Goal: Task Accomplishment & Management: Use online tool/utility

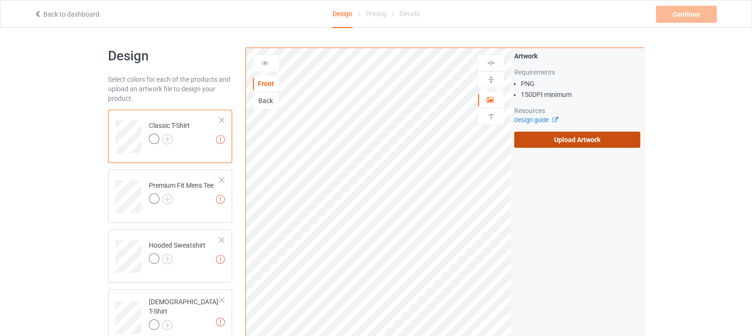
click at [571, 139] on label "Upload Artwork" at bounding box center [577, 140] width 126 height 16
click at [0, 0] on input "Upload Artwork" at bounding box center [0, 0] width 0 height 0
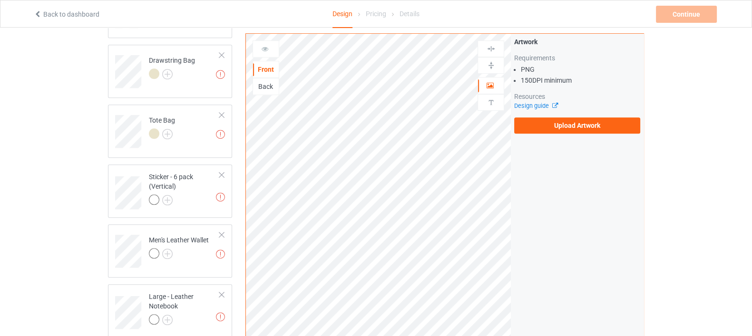
scroll to position [616, 0]
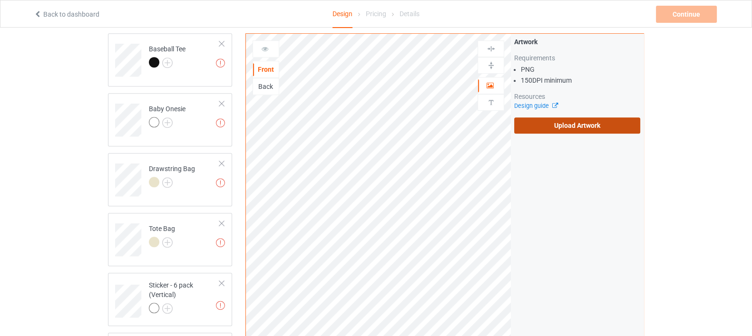
click at [571, 122] on label "Upload Artwork" at bounding box center [577, 125] width 126 height 16
click at [0, 0] on input "Upload Artwork" at bounding box center [0, 0] width 0 height 0
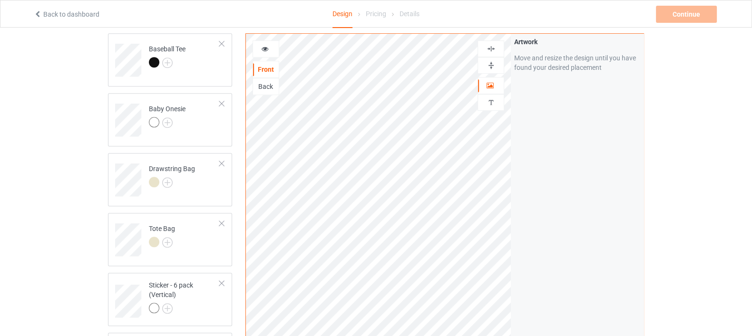
click at [487, 51] on img at bounding box center [491, 48] width 9 height 9
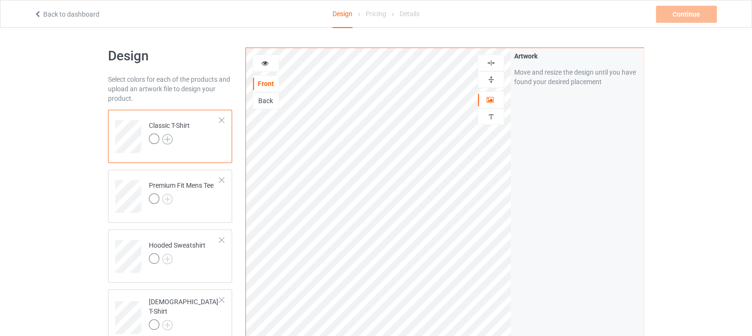
click at [170, 140] on img at bounding box center [167, 139] width 10 height 10
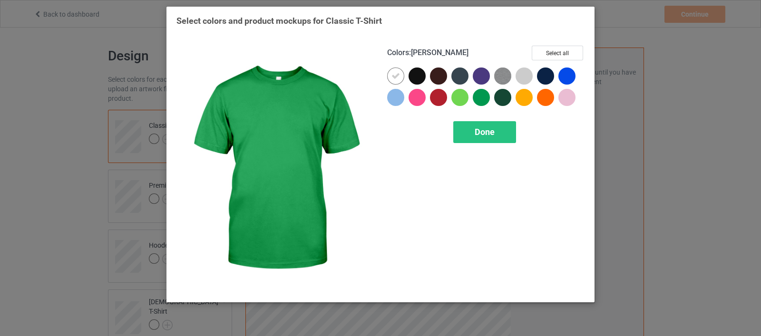
click at [551, 60] on div "Colors : [PERSON_NAME] Select all" at bounding box center [485, 57] width 197 height 22
click at [549, 55] on button "Select all" at bounding box center [557, 53] width 51 height 15
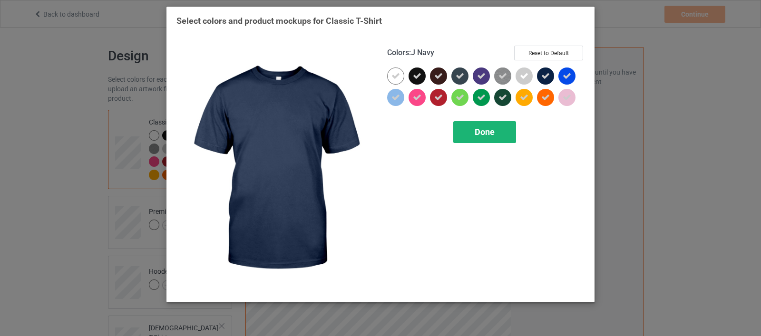
click at [504, 136] on div "Done" at bounding box center [484, 132] width 63 height 22
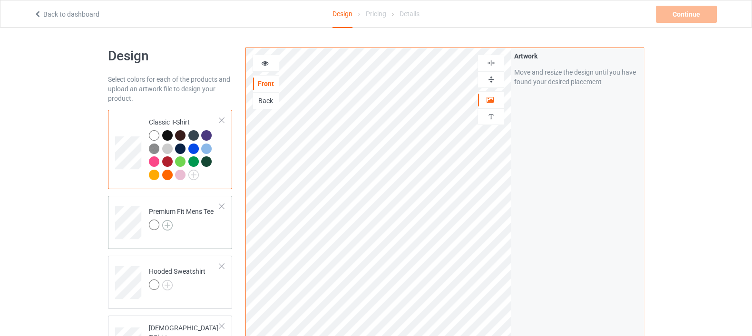
click at [165, 225] on img at bounding box center [167, 225] width 10 height 10
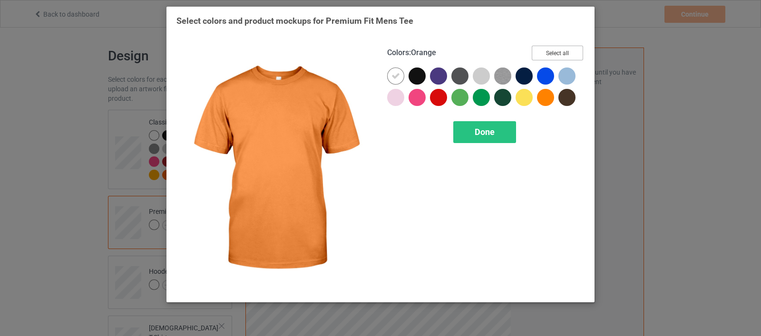
drag, startPoint x: 571, startPoint y: 52, endPoint x: 558, endPoint y: 67, distance: 18.9
click at [571, 53] on button "Select all" at bounding box center [557, 53] width 51 height 15
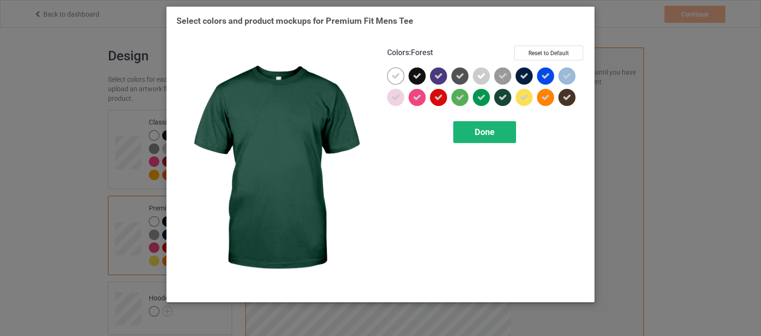
click at [474, 136] on div "Done" at bounding box center [484, 132] width 63 height 22
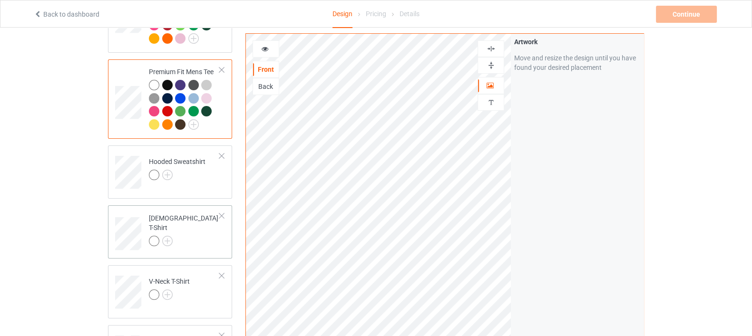
scroll to position [178, 0]
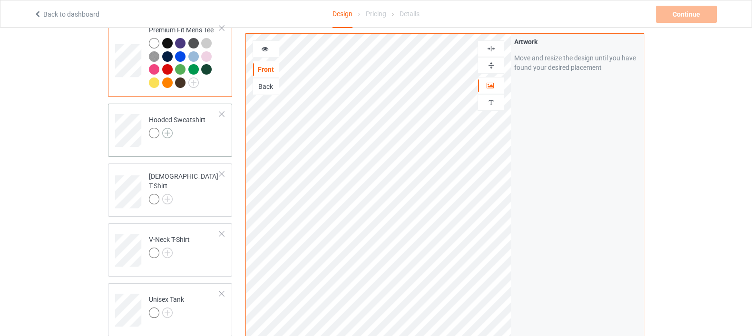
click at [169, 137] on img at bounding box center [167, 133] width 10 height 10
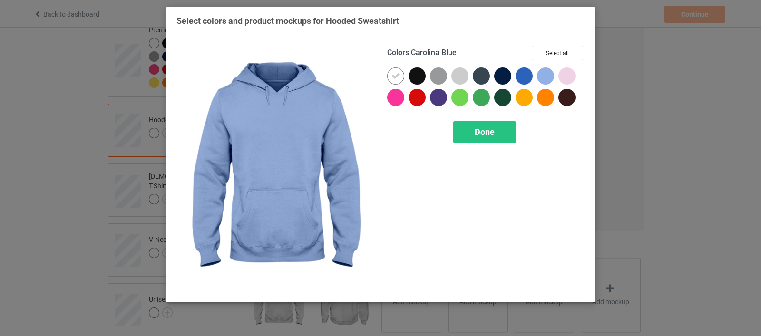
click at [584, 49] on div "Colors : Carolina Blue Select all" at bounding box center [485, 57] width 197 height 22
click at [577, 58] on button "Select all" at bounding box center [557, 53] width 51 height 15
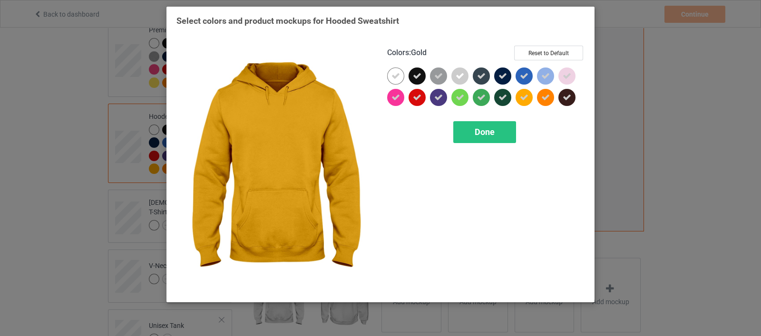
click at [472, 120] on div "Colors : Gold Reset to Default Done" at bounding box center [485, 169] width 211 height 260
click at [471, 134] on div "Done" at bounding box center [484, 132] width 63 height 22
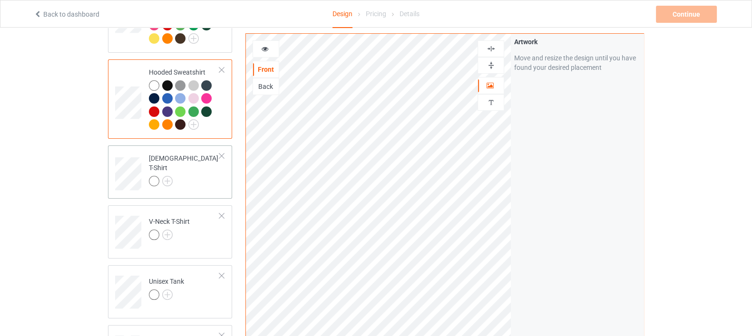
scroll to position [237, 0]
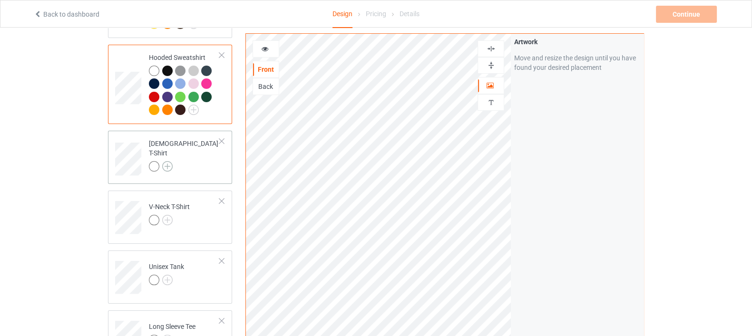
click at [171, 163] on img at bounding box center [167, 166] width 10 height 10
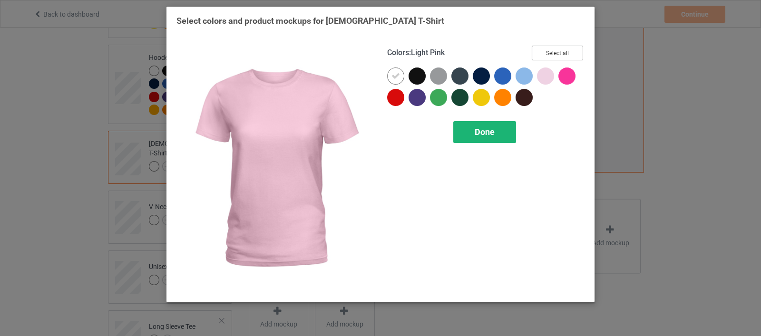
drag, startPoint x: 551, startPoint y: 53, endPoint x: 507, endPoint y: 127, distance: 86.0
click at [551, 53] on button "Select all" at bounding box center [557, 53] width 51 height 15
click at [489, 141] on div "Done" at bounding box center [484, 132] width 63 height 22
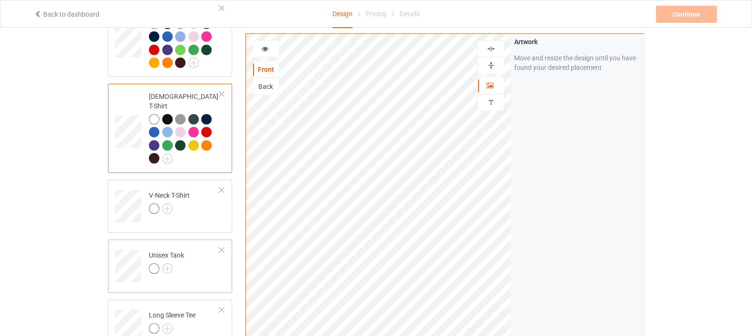
scroll to position [357, 0]
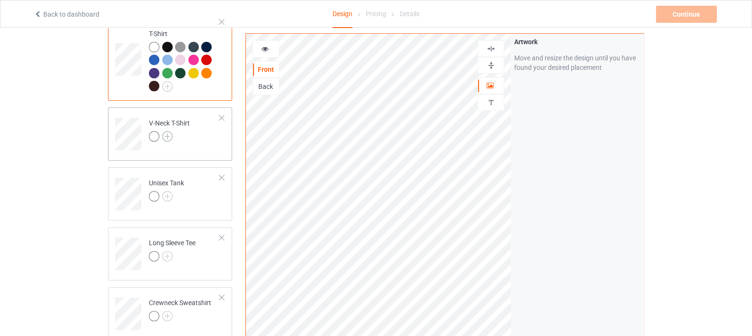
click at [166, 131] on img at bounding box center [167, 136] width 10 height 10
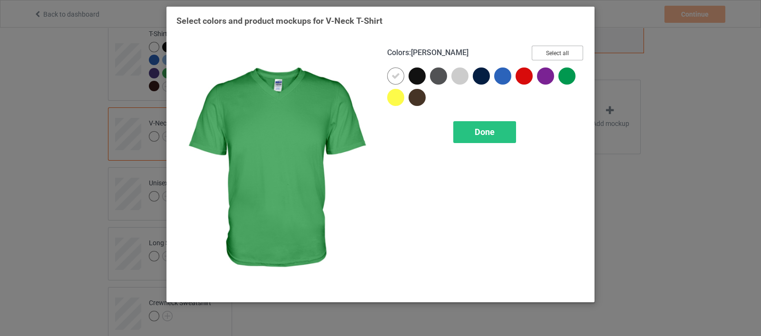
click at [552, 53] on button "Select all" at bounding box center [557, 53] width 51 height 15
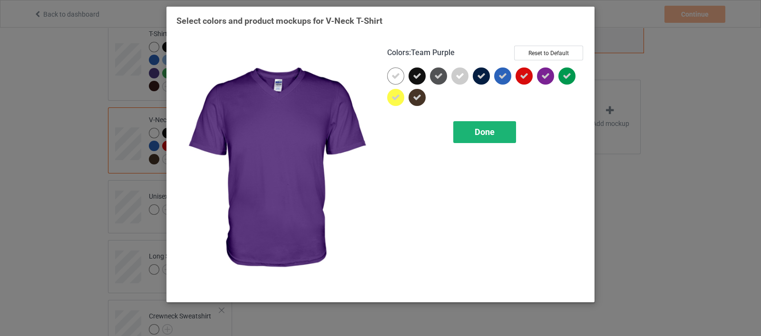
click at [488, 136] on span "Done" at bounding box center [485, 132] width 20 height 10
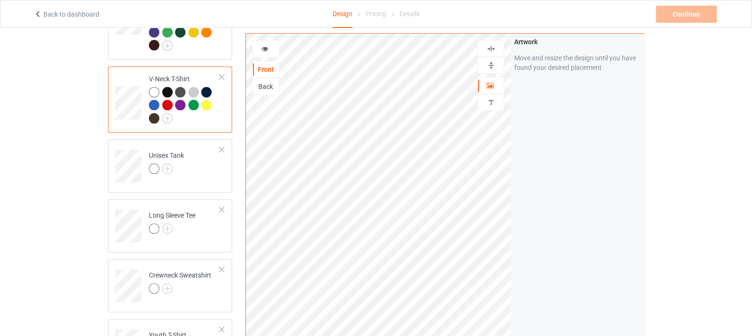
scroll to position [416, 0]
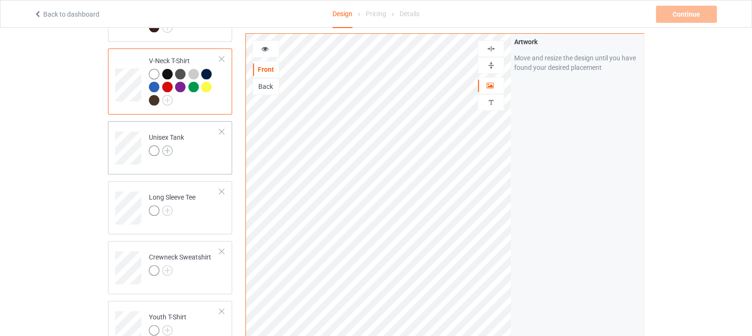
click at [164, 146] on img at bounding box center [167, 151] width 10 height 10
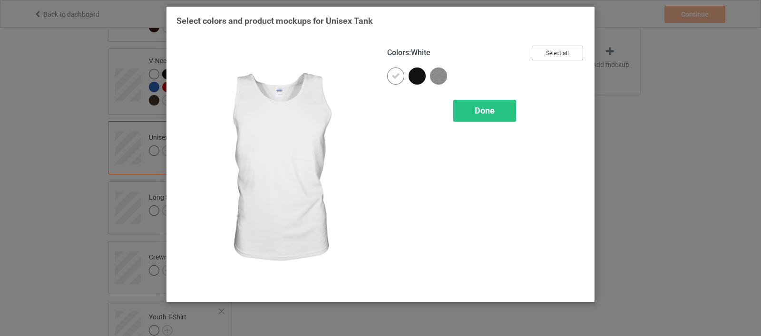
drag, startPoint x: 554, startPoint y: 58, endPoint x: 540, endPoint y: 81, distance: 27.5
click at [554, 58] on button "Select all" at bounding box center [557, 53] width 51 height 15
click at [501, 116] on div "Done" at bounding box center [484, 111] width 63 height 22
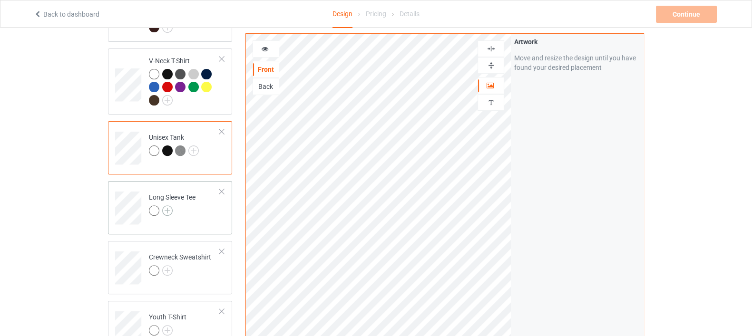
click at [170, 205] on img at bounding box center [167, 210] width 10 height 10
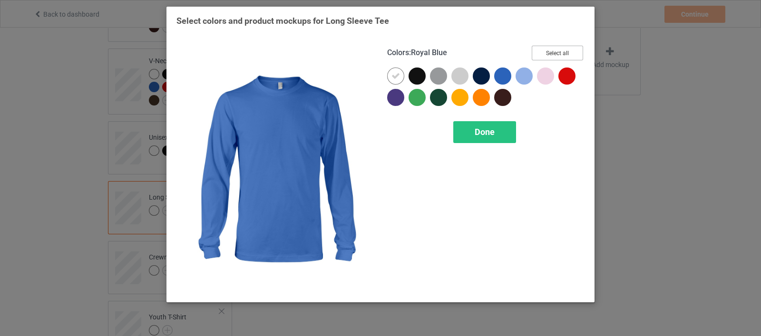
drag, startPoint x: 543, startPoint y: 54, endPoint x: 481, endPoint y: 116, distance: 87.8
click at [543, 54] on button "Select all" at bounding box center [557, 53] width 51 height 15
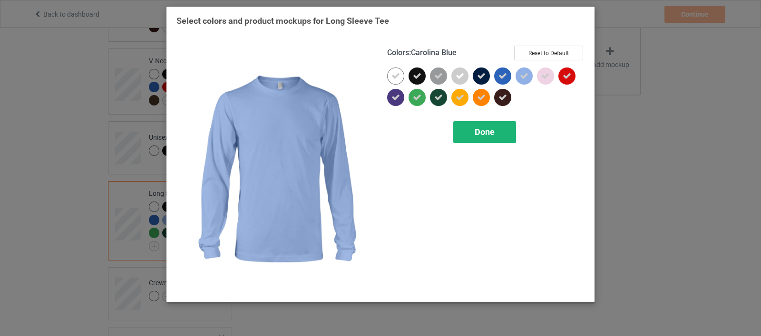
click at [477, 129] on span "Done" at bounding box center [485, 132] width 20 height 10
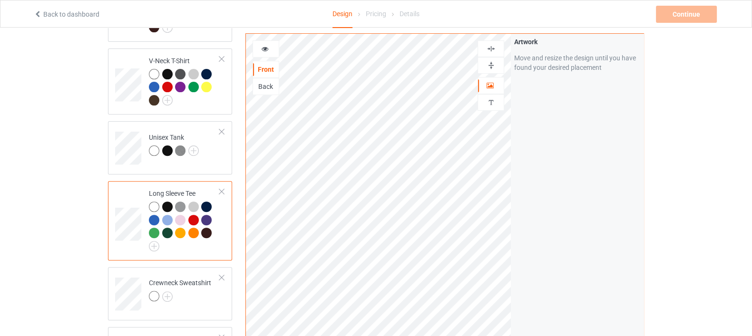
scroll to position [535, 0]
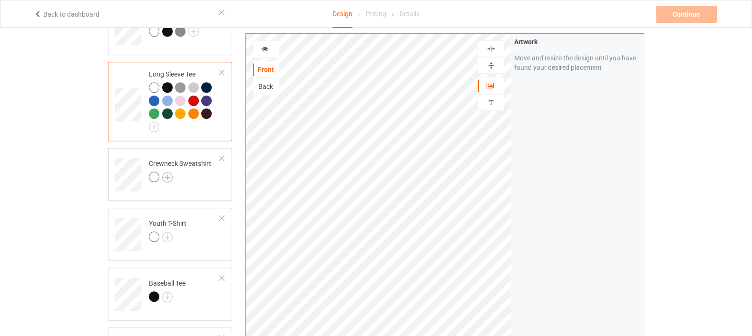
click at [165, 172] on img at bounding box center [167, 177] width 10 height 10
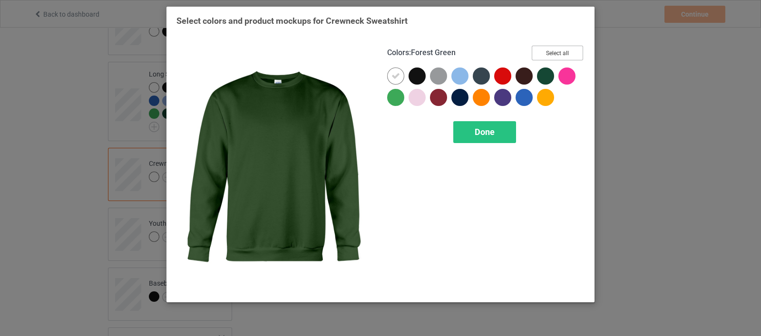
click at [546, 52] on button "Select all" at bounding box center [557, 53] width 51 height 15
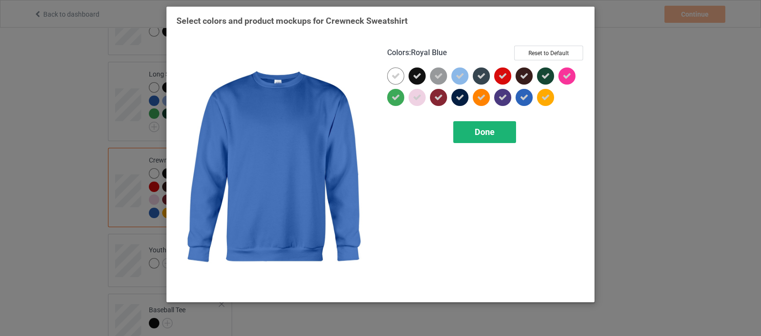
click at [486, 138] on div "Done" at bounding box center [484, 132] width 63 height 22
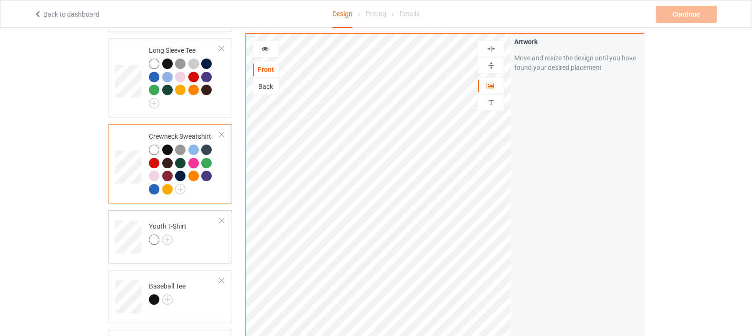
scroll to position [594, 0]
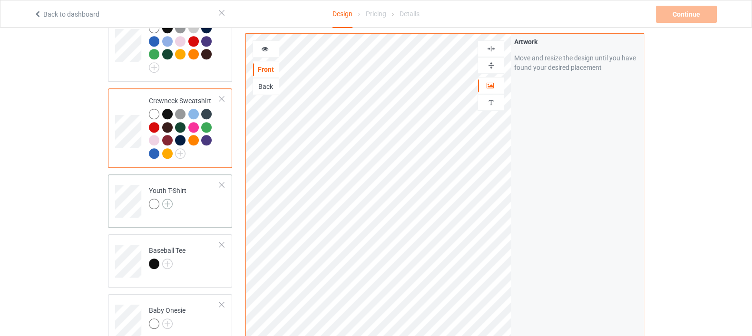
click at [168, 199] on img at bounding box center [167, 204] width 10 height 10
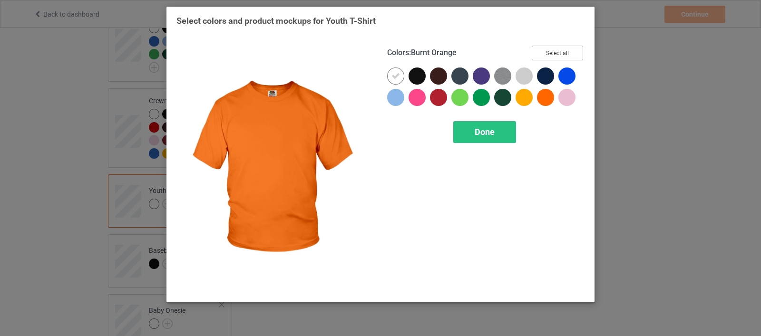
click at [564, 54] on button "Select all" at bounding box center [557, 53] width 51 height 15
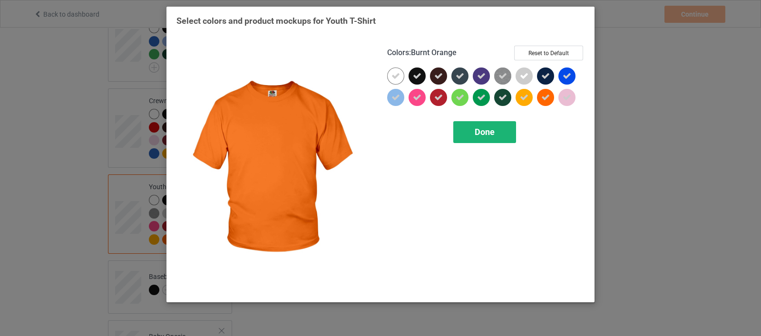
click at [463, 135] on div "Done" at bounding box center [484, 132] width 63 height 22
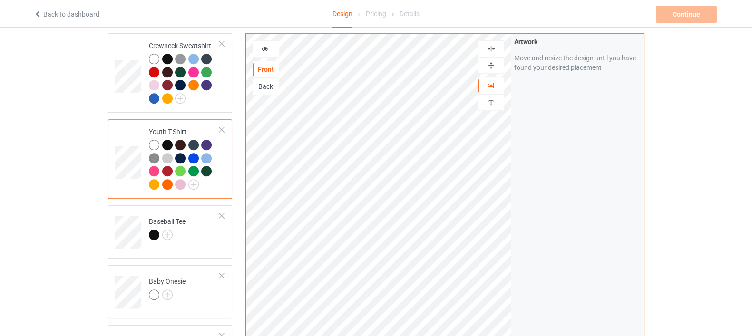
scroll to position [713, 0]
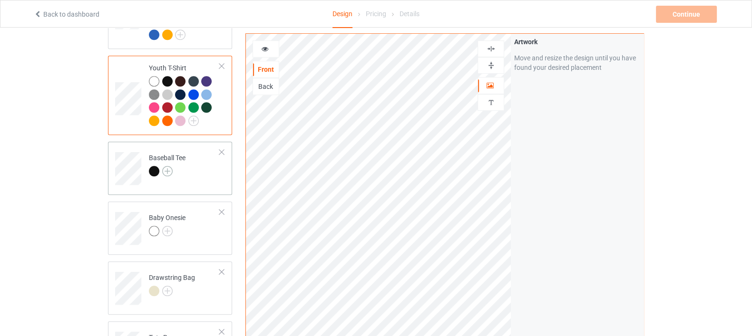
click at [166, 166] on img at bounding box center [167, 171] width 10 height 10
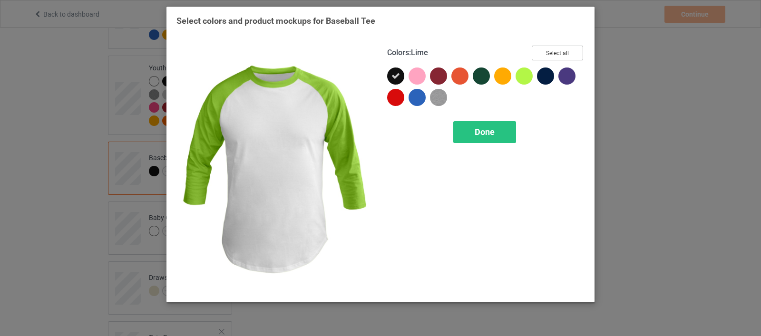
click at [550, 50] on button "Select all" at bounding box center [557, 53] width 51 height 15
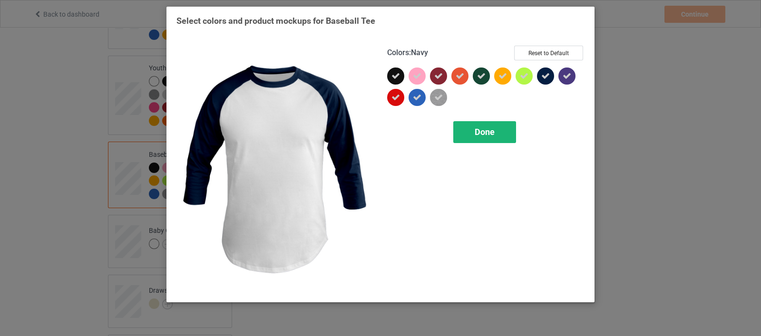
click at [496, 132] on div "Done" at bounding box center [484, 132] width 63 height 22
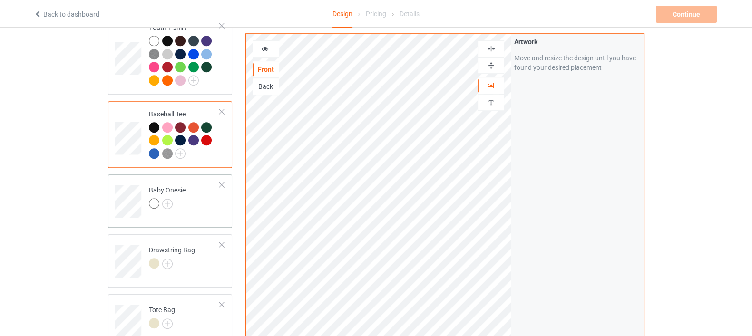
scroll to position [772, 0]
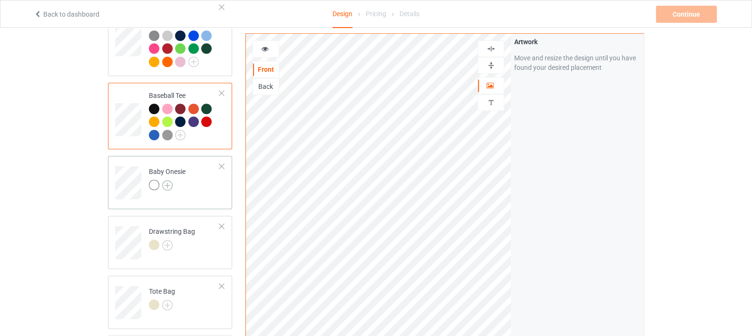
click at [171, 180] on img at bounding box center [167, 185] width 10 height 10
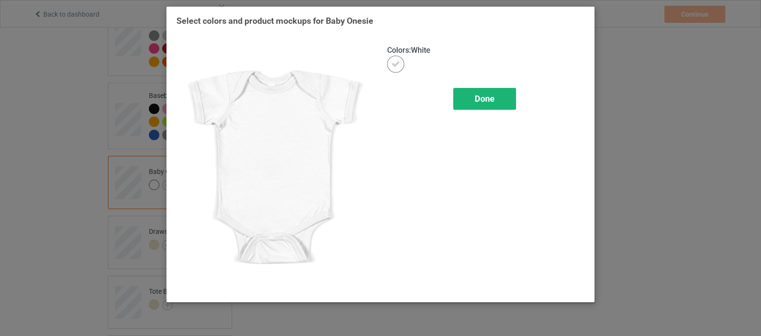
click at [511, 98] on div "Done" at bounding box center [484, 99] width 63 height 22
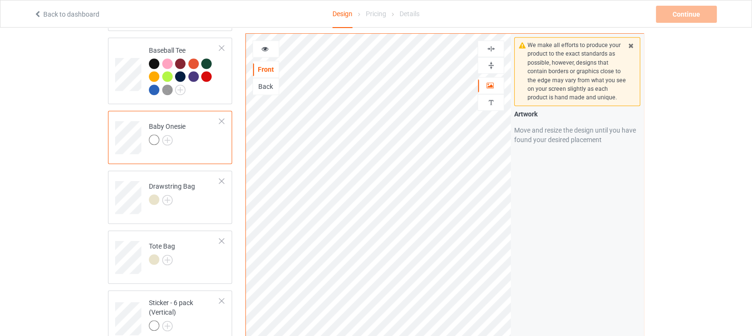
scroll to position [832, 0]
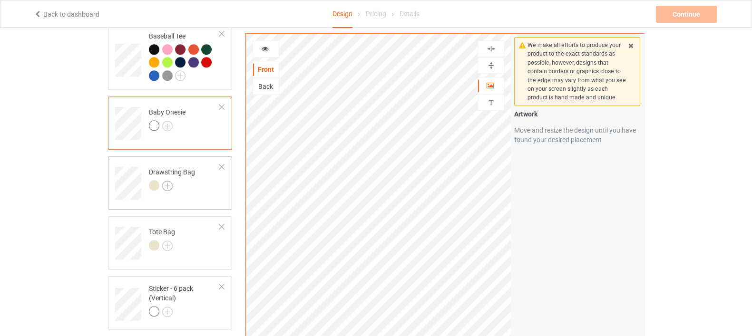
click at [162, 181] on img at bounding box center [167, 186] width 10 height 10
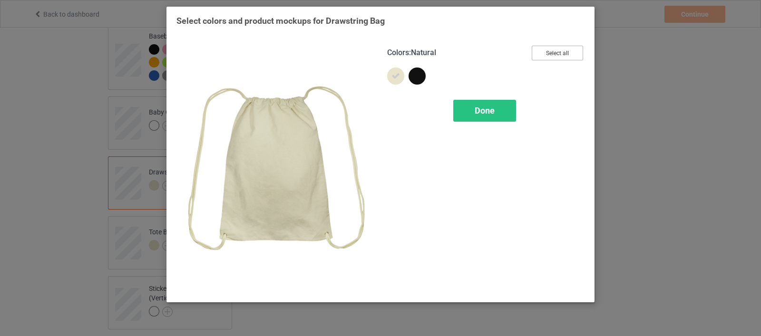
click at [559, 59] on button "Select all" at bounding box center [557, 53] width 51 height 15
click at [499, 113] on div "Done" at bounding box center [484, 111] width 63 height 22
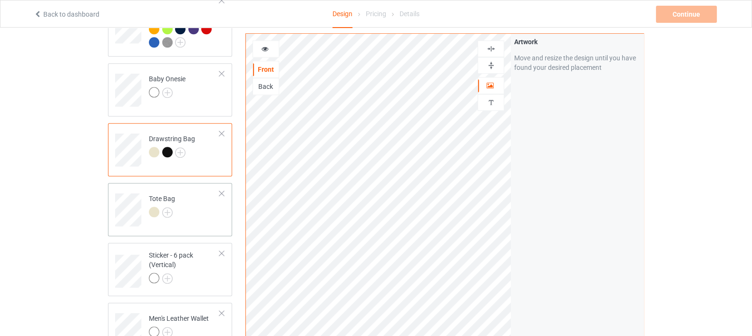
scroll to position [891, 0]
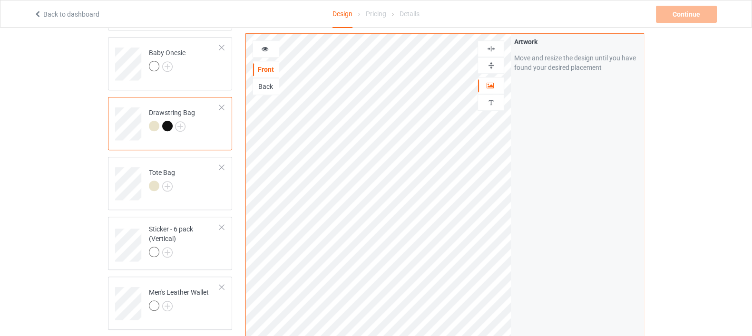
click at [487, 64] on img at bounding box center [491, 65] width 9 height 9
click at [494, 45] on img at bounding box center [491, 48] width 9 height 9
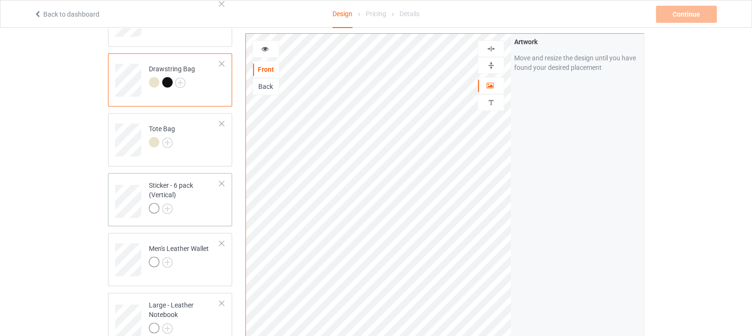
scroll to position [951, 0]
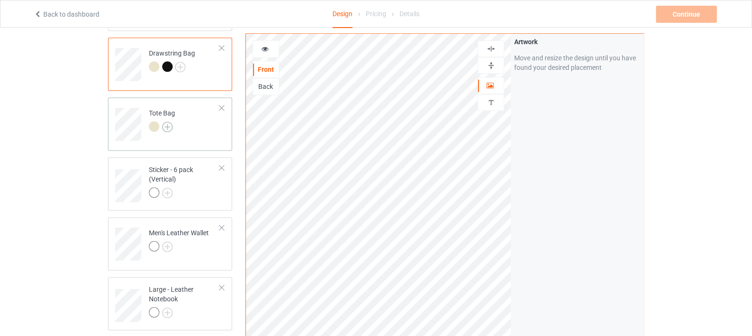
click at [166, 122] on img at bounding box center [167, 127] width 10 height 10
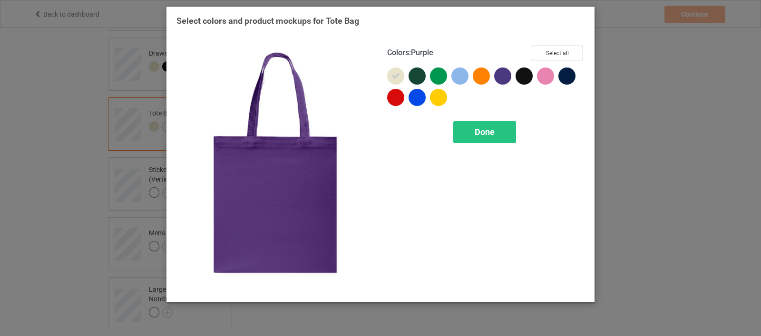
click at [536, 57] on button "Select all" at bounding box center [557, 53] width 51 height 15
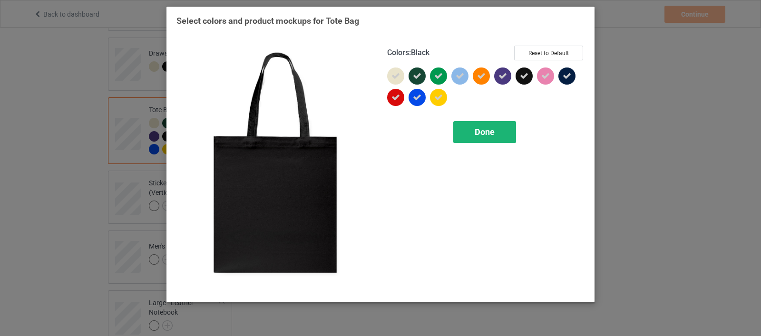
click at [491, 134] on span "Done" at bounding box center [485, 132] width 20 height 10
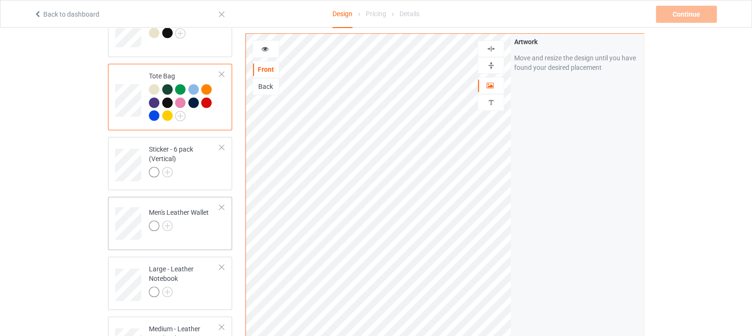
scroll to position [1011, 0]
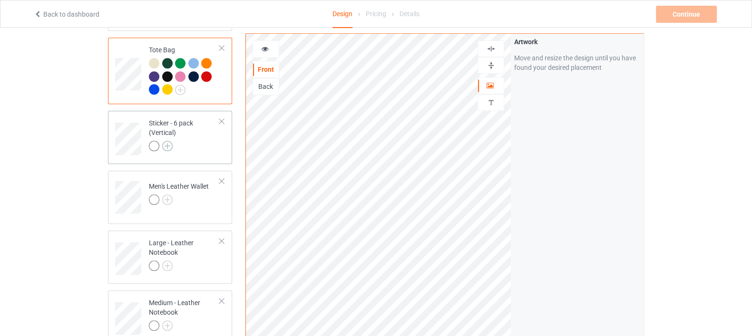
click at [166, 141] on img at bounding box center [167, 146] width 10 height 10
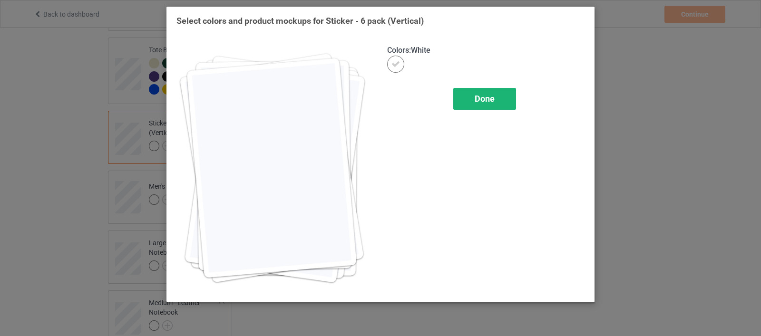
click at [487, 97] on span "Done" at bounding box center [485, 99] width 20 height 10
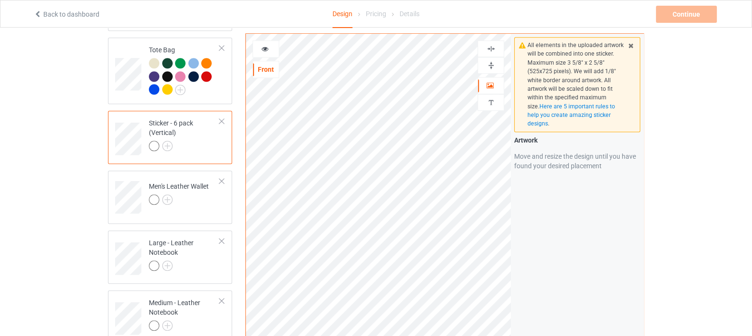
click at [490, 44] on img at bounding box center [491, 48] width 9 height 9
click at [496, 70] on div at bounding box center [490, 65] width 27 height 17
click at [494, 62] on img at bounding box center [491, 65] width 9 height 9
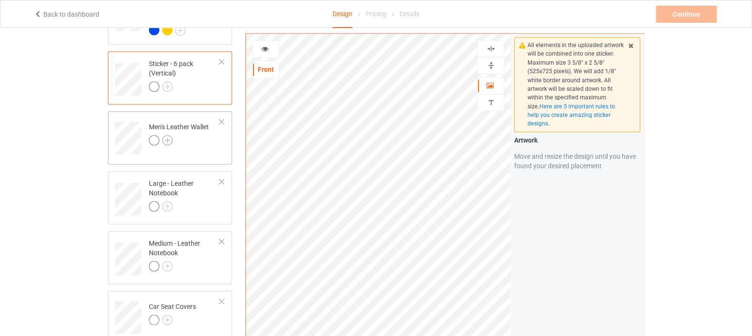
click at [166, 135] on img at bounding box center [167, 140] width 10 height 10
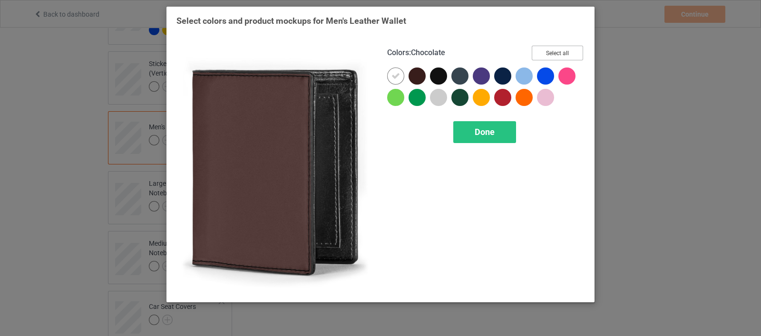
click at [549, 51] on button "Select all" at bounding box center [557, 53] width 51 height 15
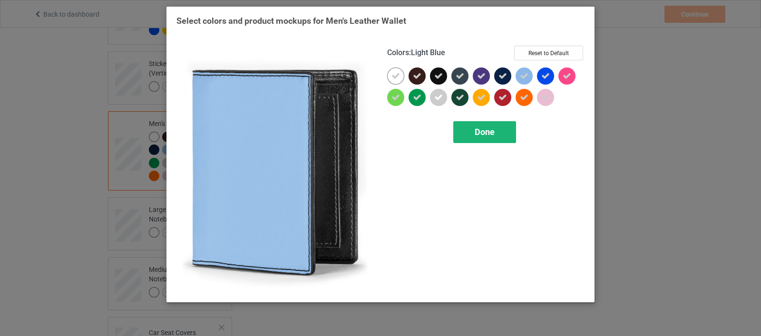
click at [479, 132] on span "Done" at bounding box center [485, 132] width 20 height 10
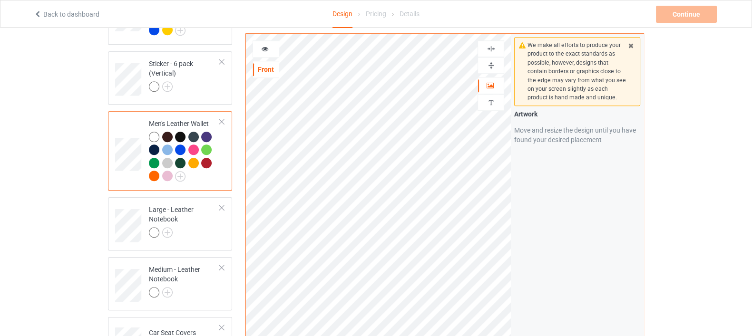
click at [489, 47] on img at bounding box center [491, 48] width 9 height 9
click at [487, 67] on img at bounding box center [491, 65] width 9 height 9
click at [494, 65] on img at bounding box center [491, 65] width 9 height 9
